Goal: Transaction & Acquisition: Purchase product/service

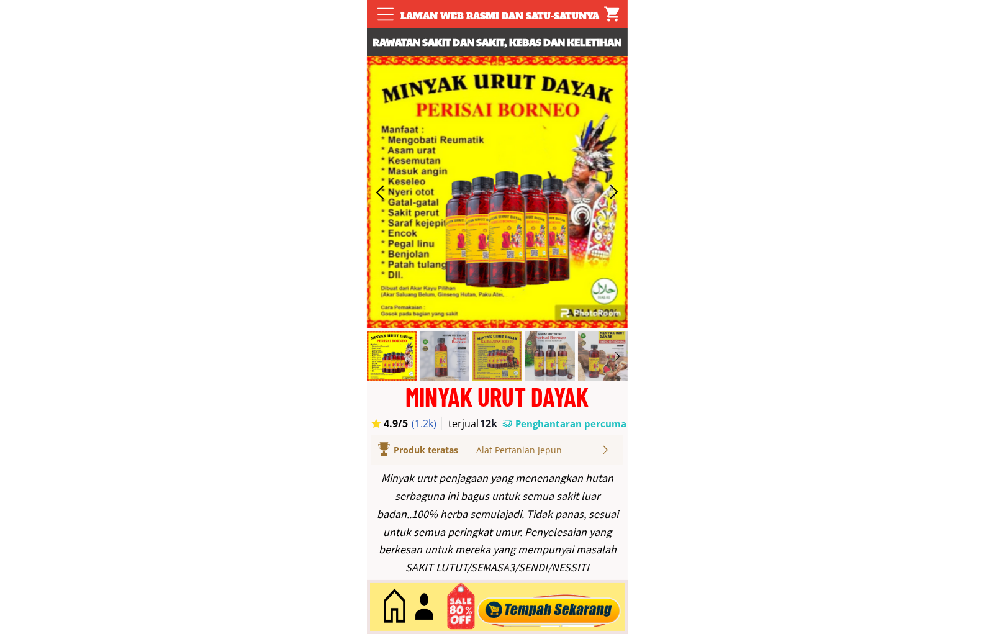
click at [565, 603] on div at bounding box center [549, 606] width 150 height 41
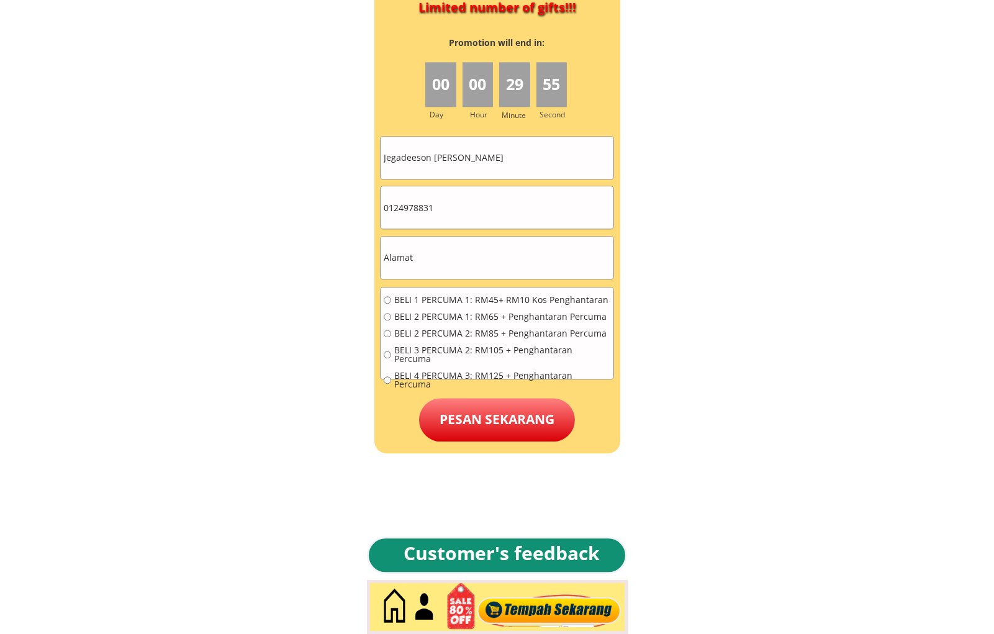
scroll to position [5614, 0]
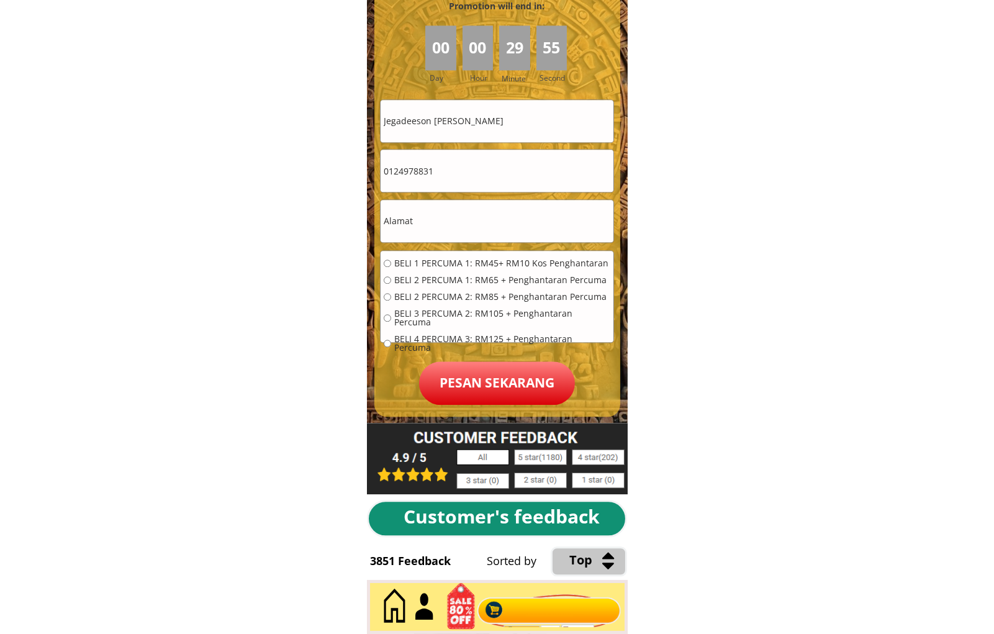
click at [545, 130] on input "Jegadeeson [PERSON_NAME]" at bounding box center [496, 121] width 233 height 42
paste input "Saudah bt. [GEOGRAPHIC_DATA]"
type input "Saudah bt. [GEOGRAPHIC_DATA]"
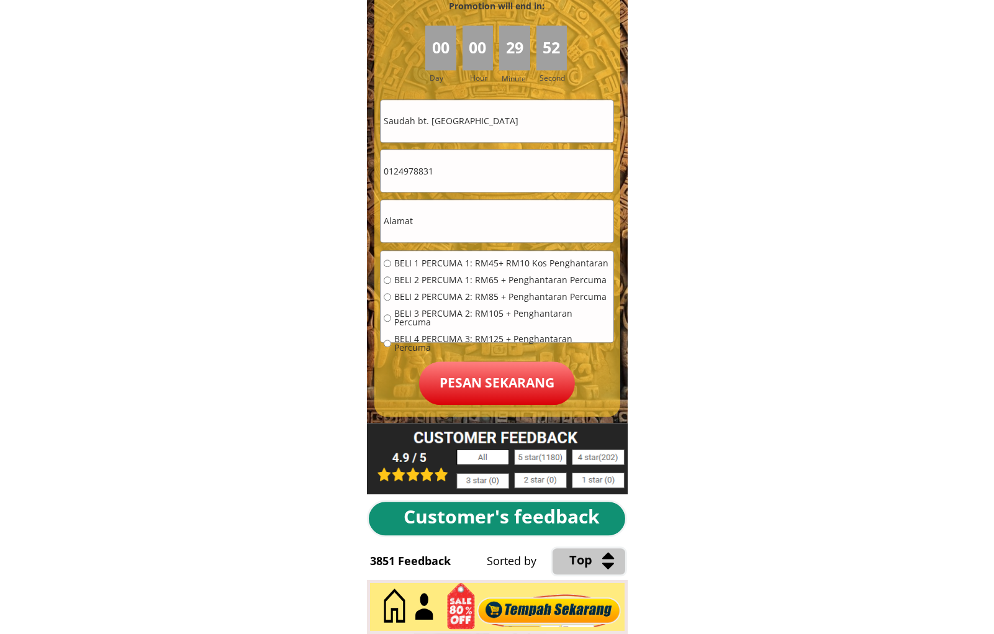
click at [501, 164] on input "0124978831" at bounding box center [496, 171] width 233 height 42
paste input "9-3985058"
click at [402, 179] on input "019-3985058" at bounding box center [496, 171] width 233 height 42
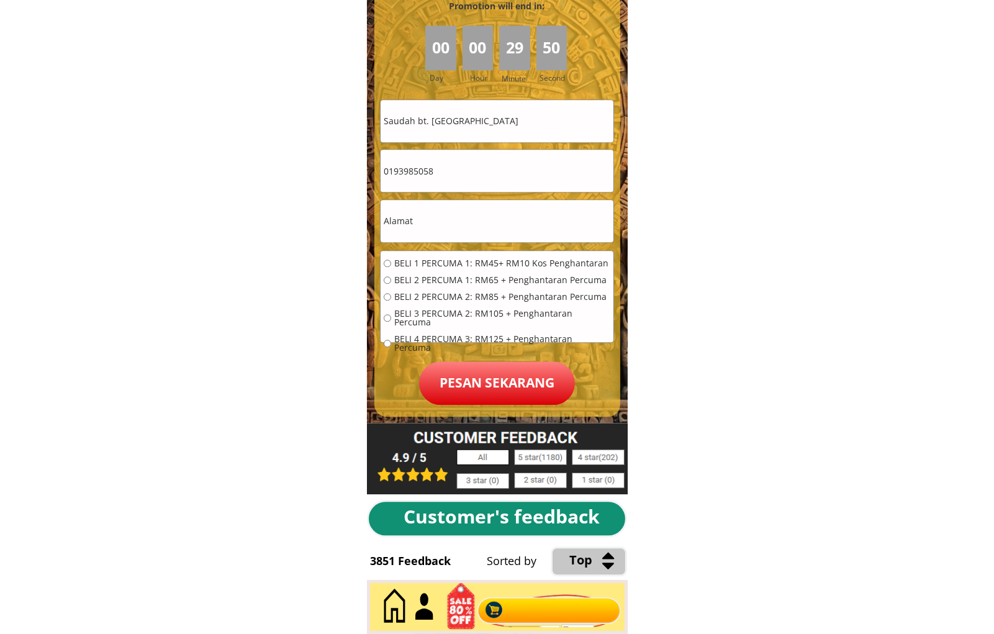
type input "0193985058"
click at [504, 223] on input "text" at bounding box center [496, 221] width 233 height 42
paste input "Lot [GEOGRAPHIC_DATA] mengabang telipot [GEOGRAPHIC_DATA]"
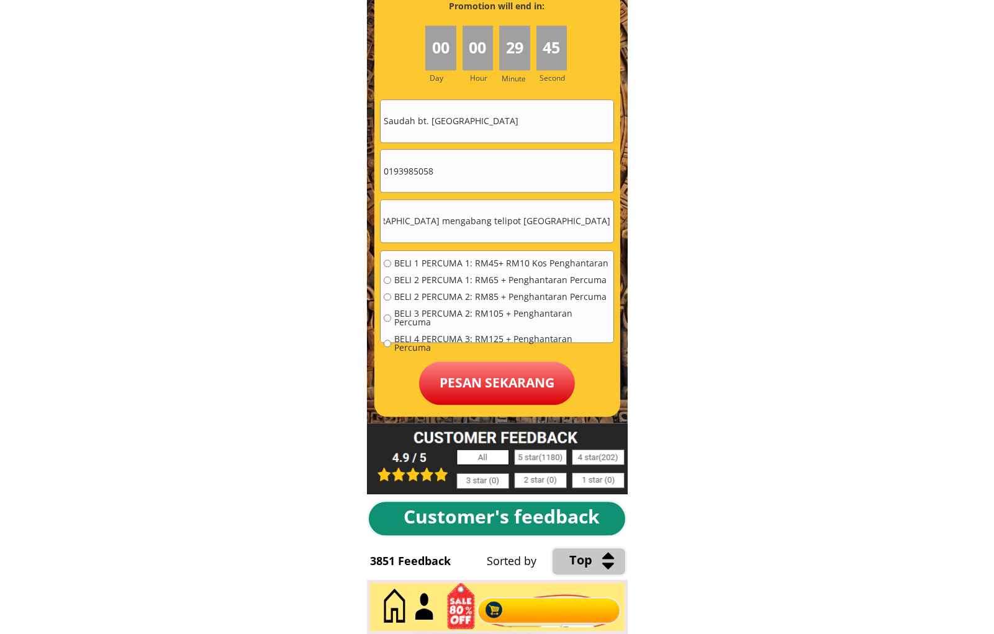
type input "Lot [GEOGRAPHIC_DATA] mengabang telipot [GEOGRAPHIC_DATA]"
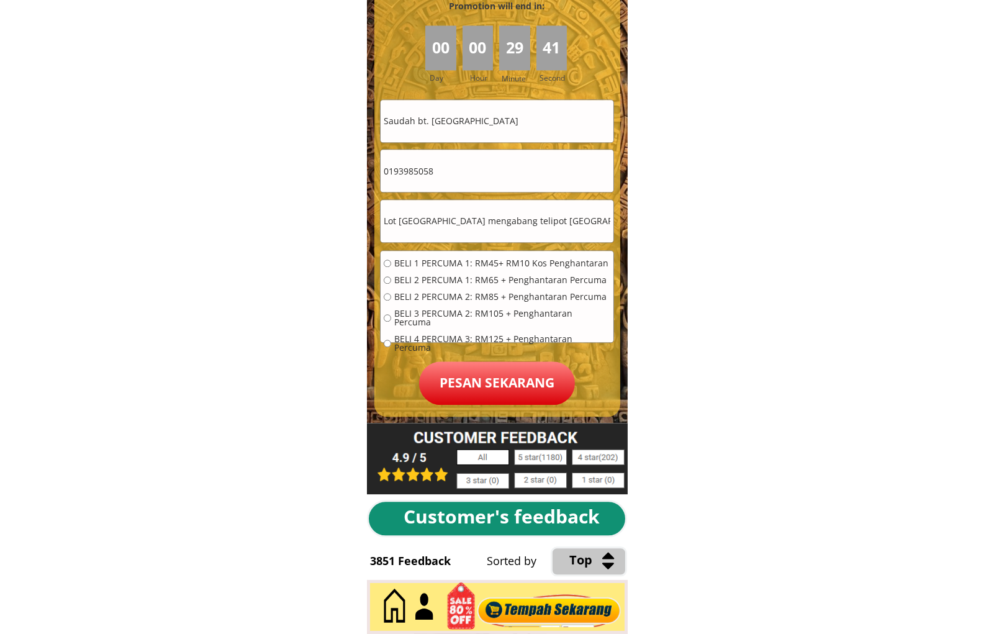
click at [424, 282] on span "BELI 2 PERCUMA 1: RM65 + Penghantaran Percuma" at bounding box center [502, 280] width 216 height 9
radio input "true"
click at [482, 369] on p "Pesan sekarang" at bounding box center [497, 382] width 156 height 43
